Goal: Obtain resource: Download file/media

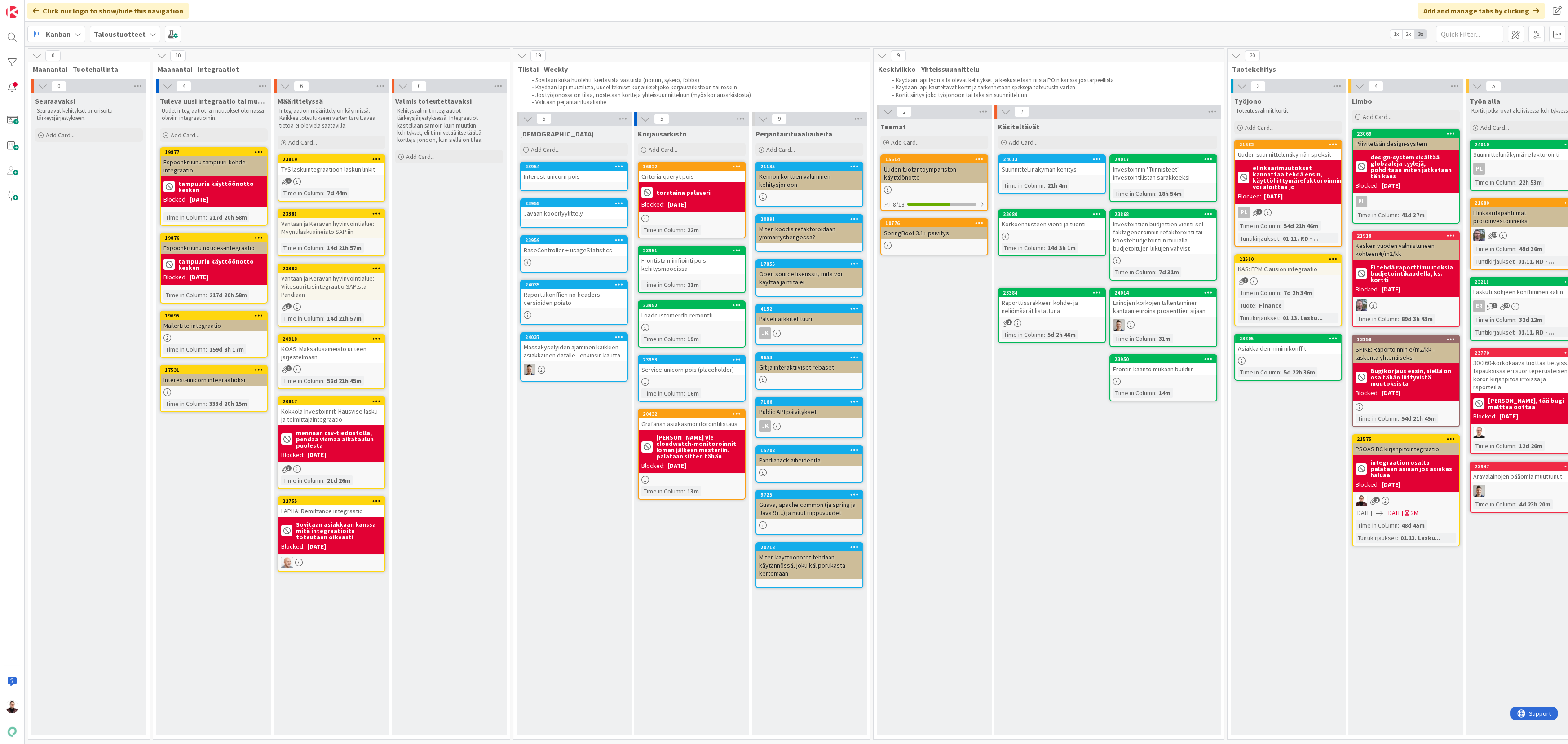
click at [290, 229] on div "Vantaan ja Keravan hyvinvointialue: Myyntilaskuaineisto SAP:iin" at bounding box center [331, 228] width 106 height 19
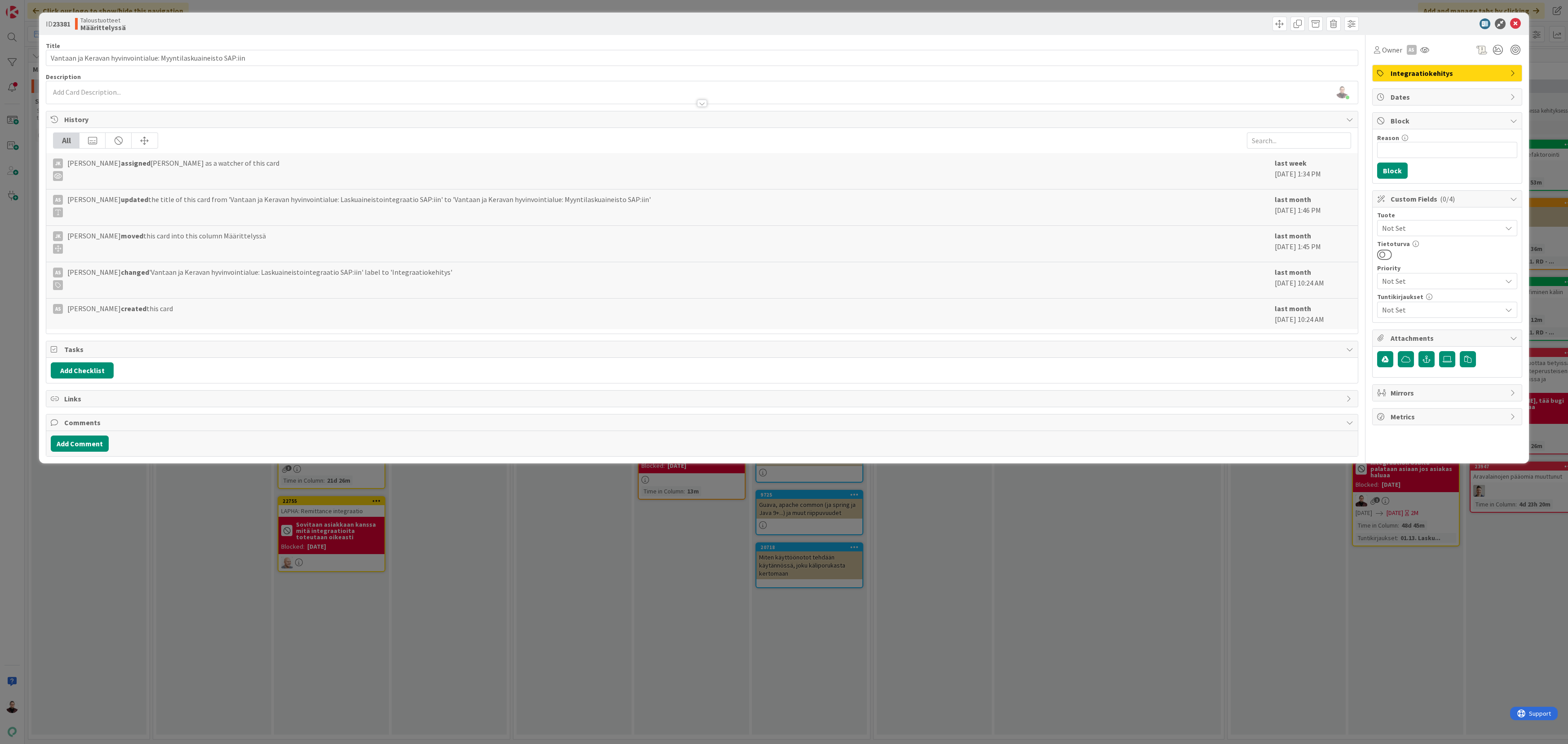
click at [969, 574] on div "ID 23381 Taloustuotteet Määrittelyssä Title 63 / 128 Vantaan ja Keravan hyvinvo…" at bounding box center [784, 372] width 1568 height 744
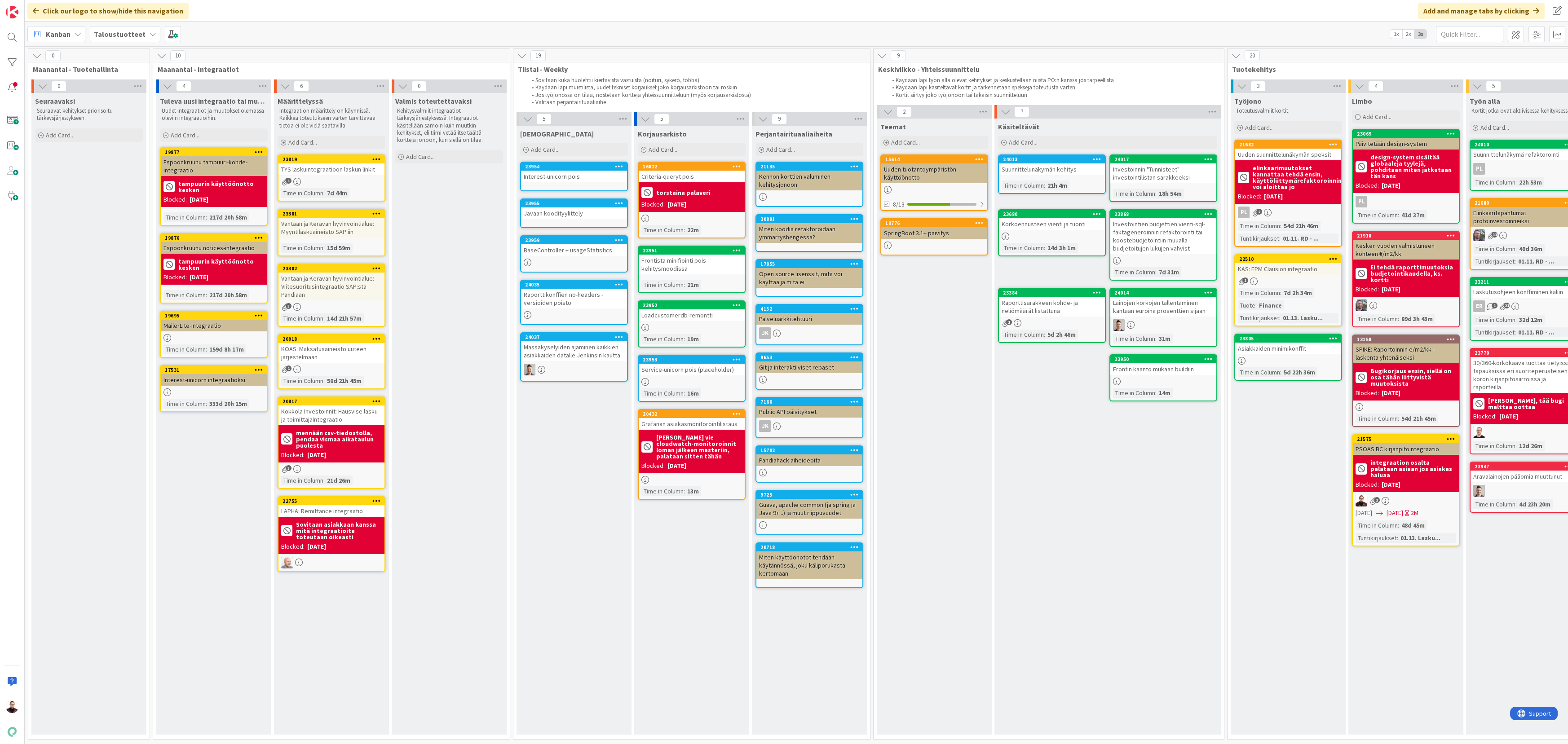
click at [317, 282] on div "Vantaan ja Keravan hyvinvointialue: Viitesuoritusintegraatio SAP:sta Pandiaan" at bounding box center [331, 287] width 106 height 28
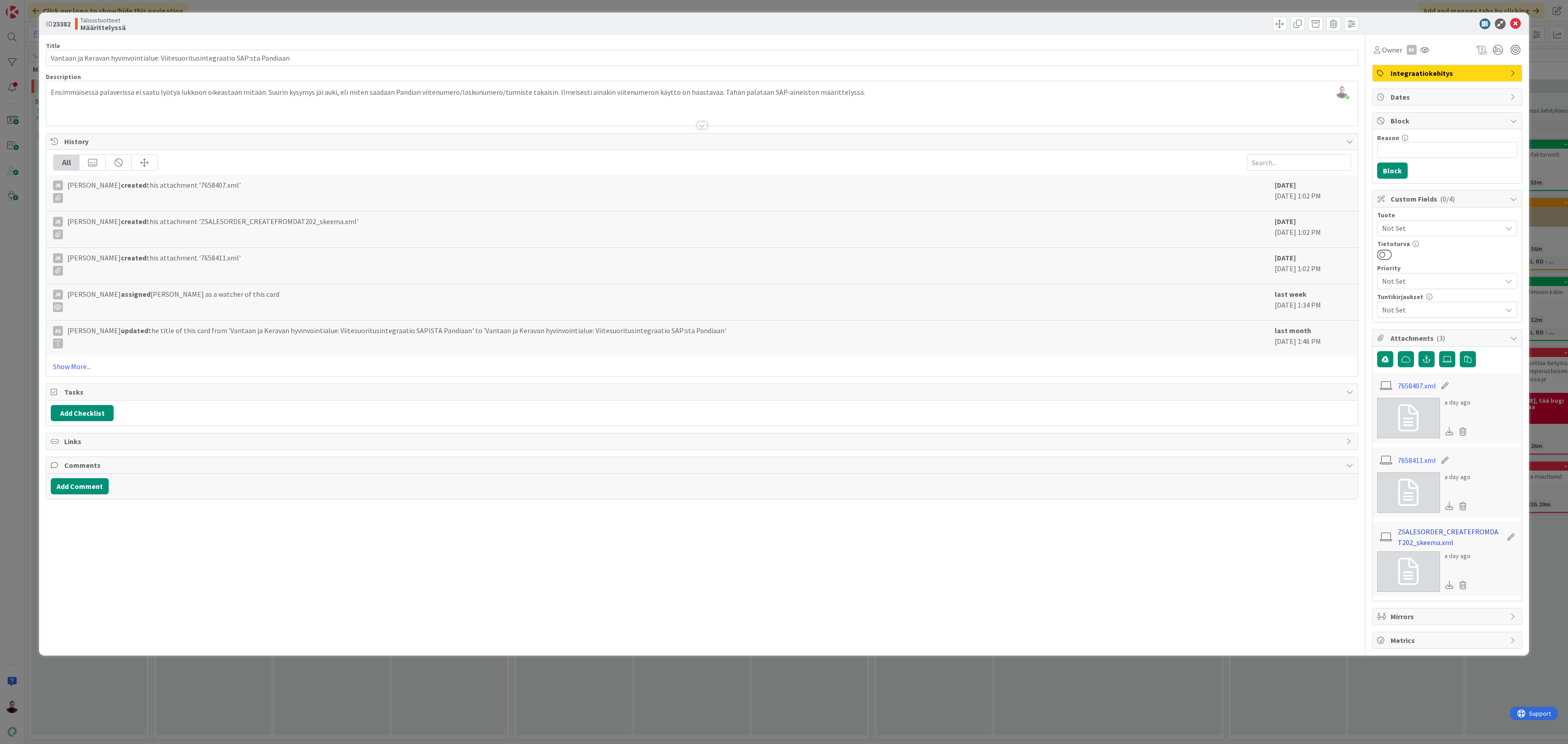
click at [1431, 532] on link "ZSALESORDER_CREATEFROMDAT202_skeema.xml" at bounding box center [1449, 537] width 104 height 21
click at [1422, 461] on link "7658411.xml" at bounding box center [1416, 460] width 38 height 11
click at [1418, 388] on link "7658407.xml" at bounding box center [1416, 386] width 38 height 11
